Goal: Find specific page/section

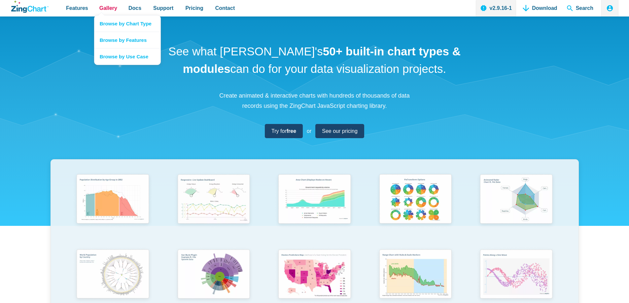
click at [107, 8] on span "Gallery" at bounding box center [108, 8] width 18 height 9
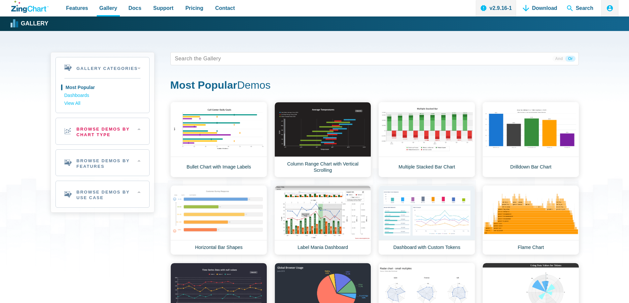
click at [96, 138] on h2 "Browse Demos By Chart Type" at bounding box center [102, 131] width 93 height 26
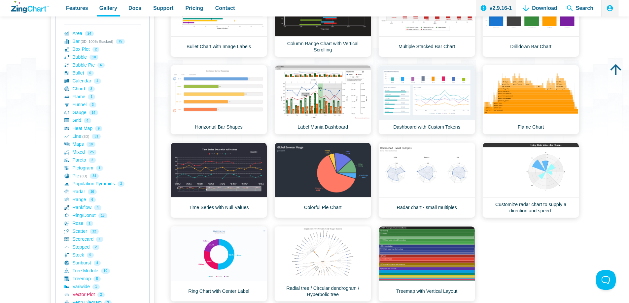
scroll to position [99, 0]
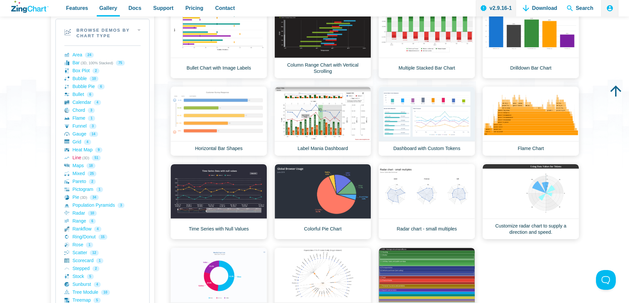
click at [79, 158] on link "Line (3D) 51" at bounding box center [102, 158] width 76 height 8
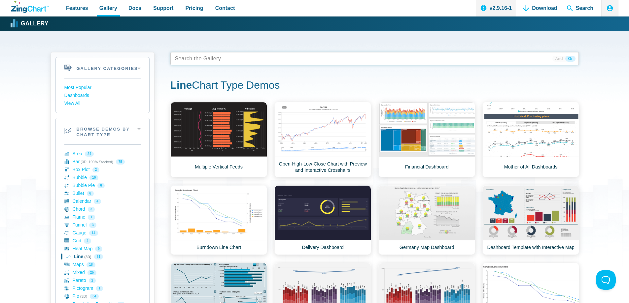
click at [245, 57] on tags "App Content" at bounding box center [374, 58] width 408 height 13
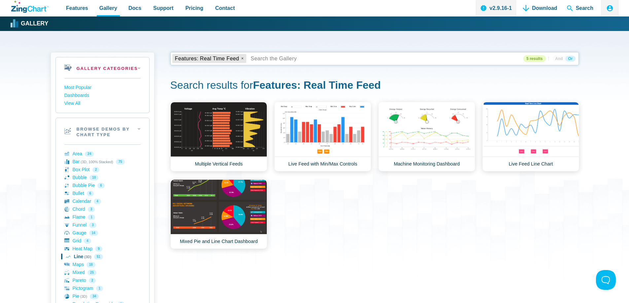
click at [95, 68] on h2 "Gallery Categories" at bounding box center [102, 67] width 93 height 21
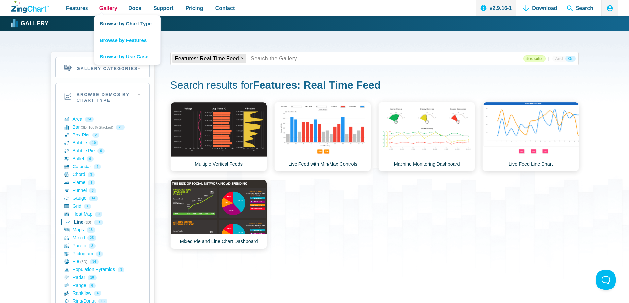
click at [106, 10] on span "Gallery" at bounding box center [108, 8] width 18 height 9
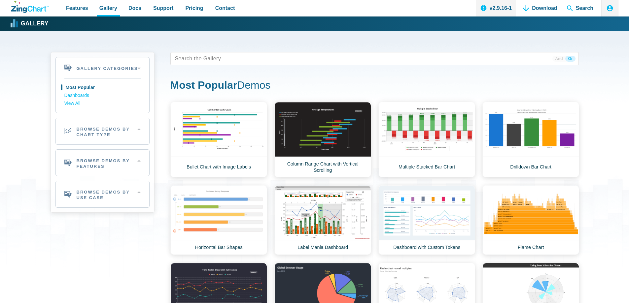
click at [29, 10] on icon "ZingChart Logo. Click to return to the homepage" at bounding box center [29, 7] width 37 height 12
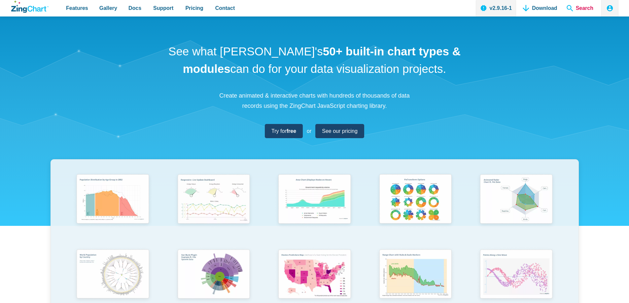
drag, startPoint x: 575, startPoint y: 9, endPoint x: 572, endPoint y: 11, distance: 3.7
click at [575, 9] on span "Search" at bounding box center [580, 8] width 32 height 17
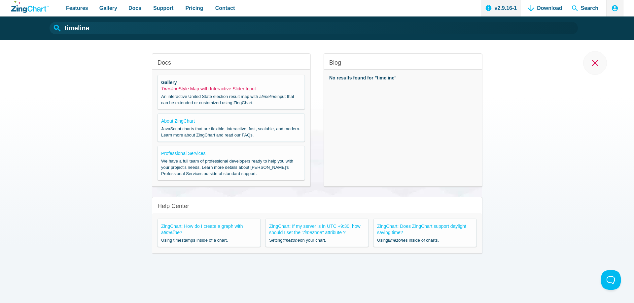
click at [215, 91] on link "Timeline Style Map with Interactive Slider Input" at bounding box center [208, 88] width 95 height 5
type input "Timeline Style Map with Interactive Slider Input"
